Goal: Transaction & Acquisition: Purchase product/service

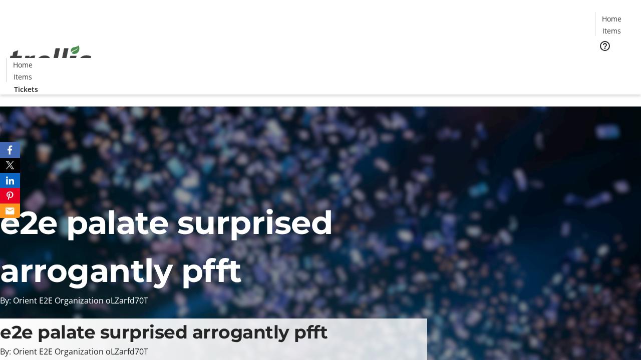
click at [603, 58] on span "Tickets" at bounding box center [615, 63] width 24 height 11
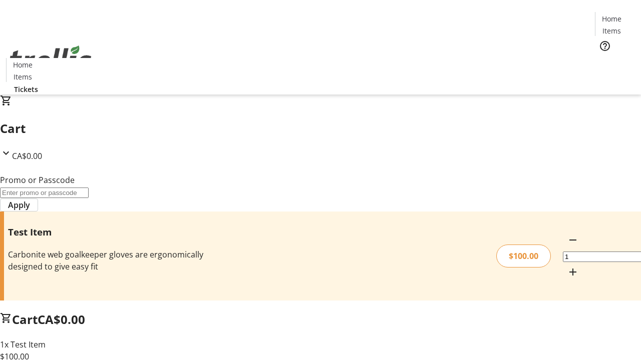
type input "FLAT"
